Goal: Task Accomplishment & Management: Manage account settings

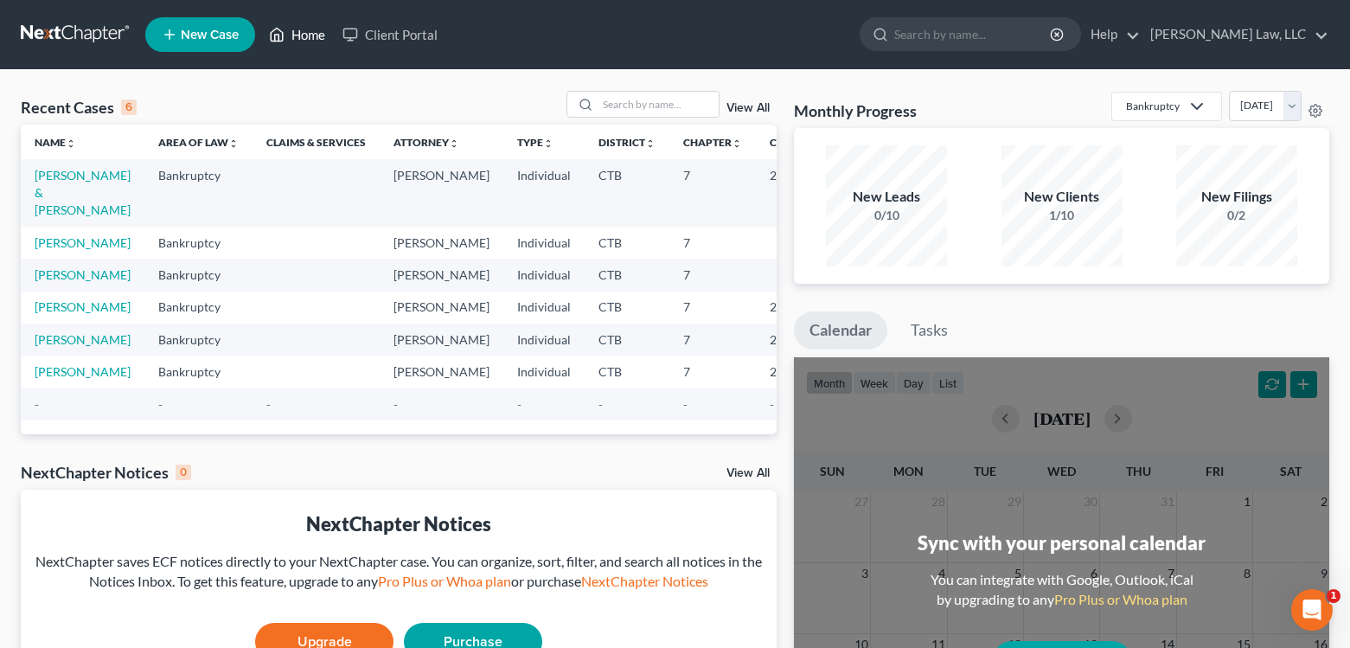
click at [313, 33] on link "Home" at bounding box center [296, 34] width 73 height 31
click at [312, 33] on link "Home" at bounding box center [296, 34] width 73 height 31
click at [1320, 40] on link "Eric Lindh Foster Law, LLC" at bounding box center [1234, 34] width 187 height 31
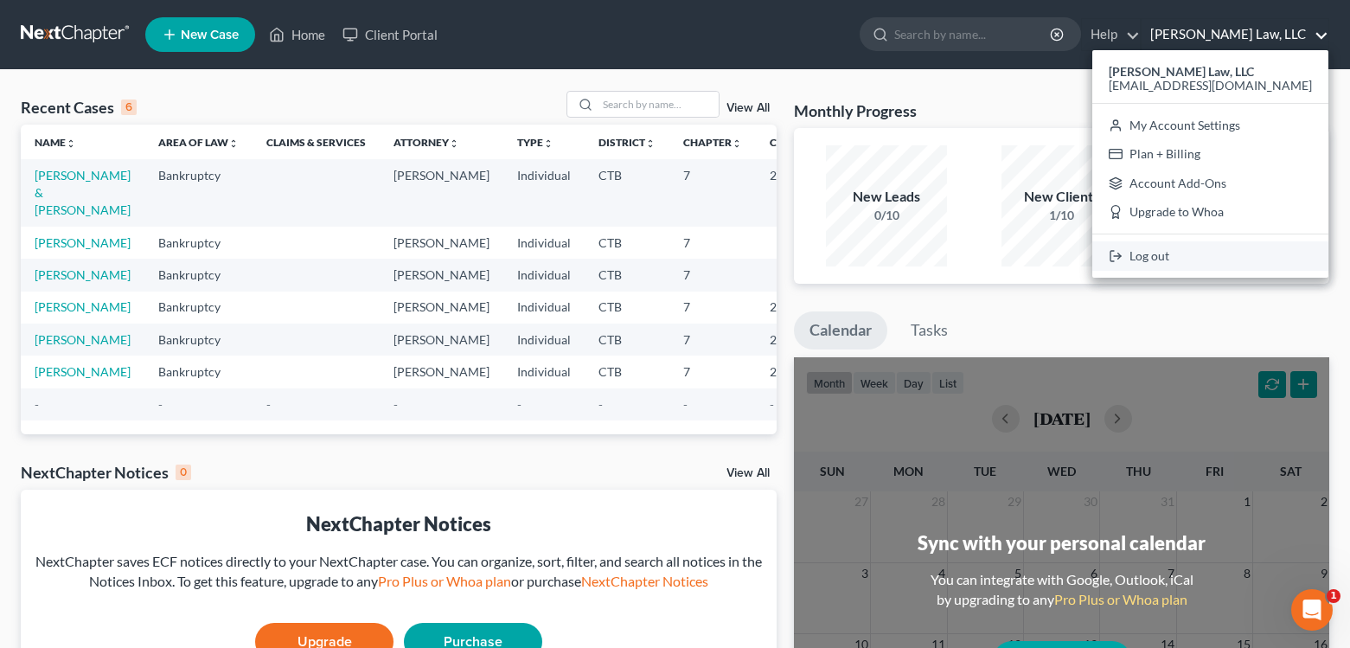
click at [1217, 258] on link "Log out" at bounding box center [1210, 255] width 236 height 29
